Goal: Navigation & Orientation: Find specific page/section

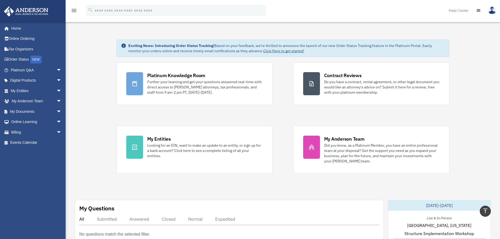
scroll to position [259, 0]
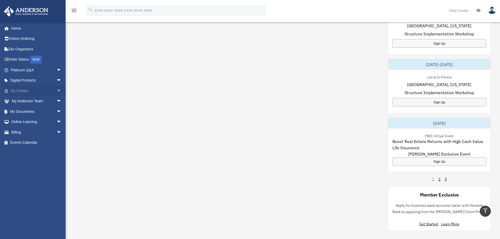
click at [26, 90] on link "My Entities arrow_drop_down" at bounding box center [37, 91] width 66 height 10
click at [56, 90] on span "arrow_drop_down" at bounding box center [61, 91] width 10 height 11
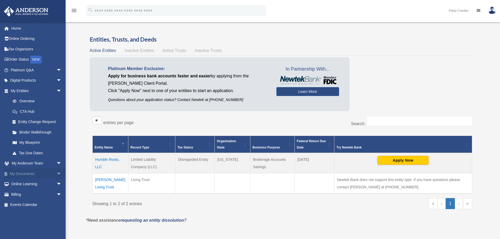
click at [56, 175] on span "arrow_drop_down" at bounding box center [61, 174] width 10 height 11
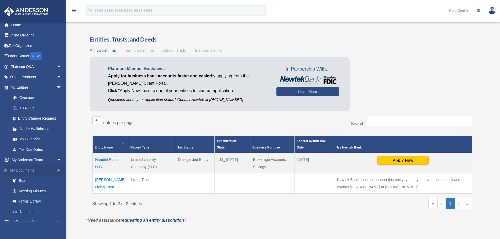
scroll to position [1, 0]
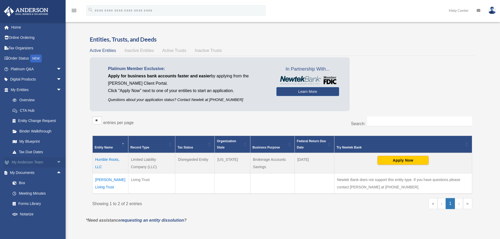
click at [57, 160] on span "arrow_drop_down" at bounding box center [61, 162] width 10 height 11
click at [57, 160] on span "arrow_drop_up" at bounding box center [61, 162] width 10 height 11
click at [36, 181] on link "Box" at bounding box center [38, 183] width 62 height 10
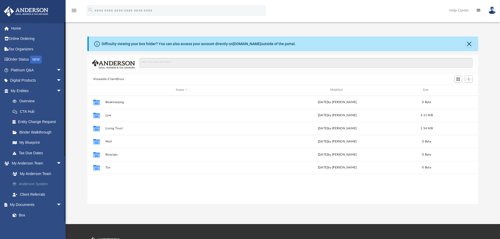
scroll to position [115, 387]
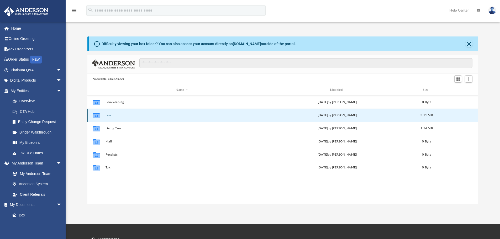
click at [109, 114] on button "Law" at bounding box center [181, 115] width 153 height 3
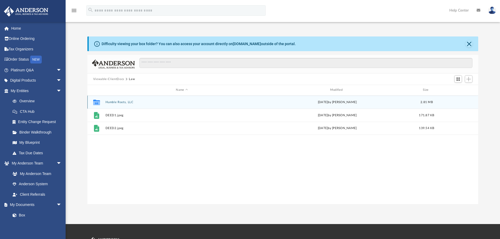
click at [118, 103] on button "Humble Roots, LLC" at bounding box center [181, 102] width 153 height 3
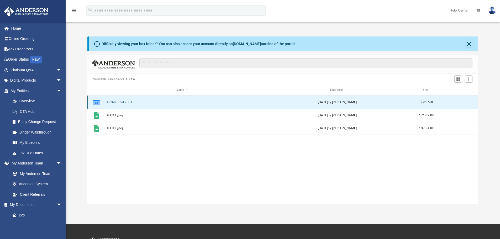
click at [118, 103] on button "Humble Roots, LLC" at bounding box center [181, 102] width 153 height 3
click at [117, 104] on button "Initial Docs" at bounding box center [181, 102] width 153 height 3
